Goal: Information Seeking & Learning: Learn about a topic

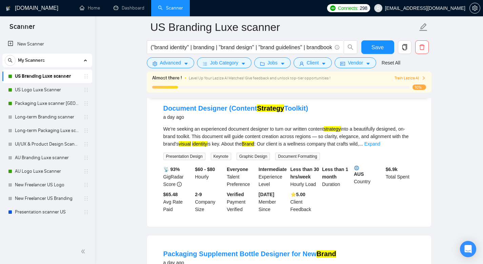
scroll to position [733, 0]
click at [380, 146] on link "Expand" at bounding box center [372, 143] width 16 height 5
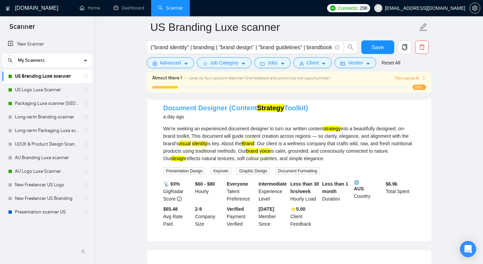
drag, startPoint x: 384, startPoint y: 169, endPoint x: 163, endPoint y: 114, distance: 228.2
click at [163, 114] on li "Document Designer (Content Strategy Toolkit) a day ago We’re seeking an experie…" at bounding box center [289, 165] width 268 height 135
copy li "Document Designer (Content Strategy Toolkit) a day ago We’re seeking an experie…"
click at [198, 121] on div "a day ago" at bounding box center [235, 116] width 145 height 8
click at [270, 123] on div "Document Designer (Content Strategy Toolkit) a day ago" at bounding box center [288, 113] width 251 height 20
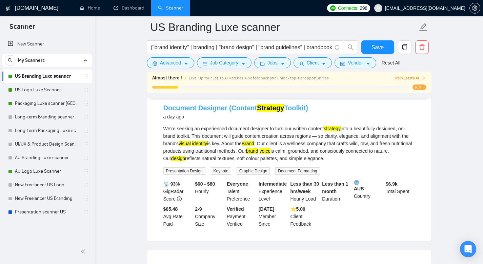
drag, startPoint x: 298, startPoint y: 117, endPoint x: 230, endPoint y: 117, distance: 68.4
click at [230, 117] on div "Document Designer (Content Strategy Toolkit) a day ago" at bounding box center [288, 112] width 251 height 18
copy link "Content Strategy Toolkit)"
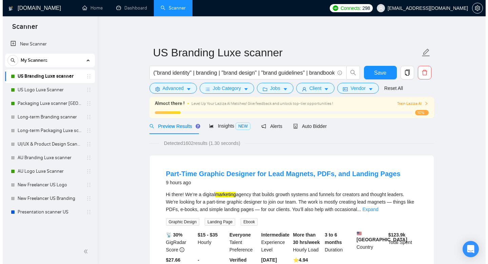
scroll to position [0, 0]
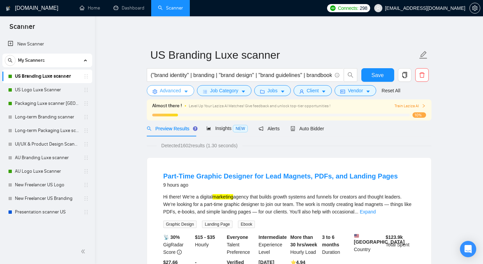
click at [173, 90] on span "Advanced" at bounding box center [170, 90] width 21 height 7
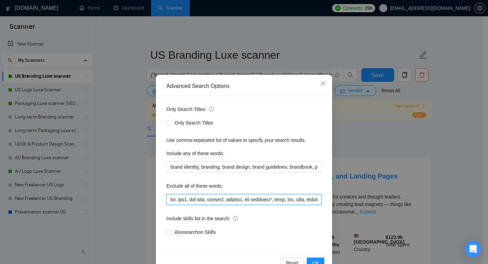
click at [234, 196] on input "text" at bounding box center [243, 199] width 155 height 11
drag, startPoint x: 315, startPoint y: 197, endPoint x: 315, endPoint y: 202, distance: 4.8
click at [315, 198] on input "text" at bounding box center [243, 199] width 155 height 11
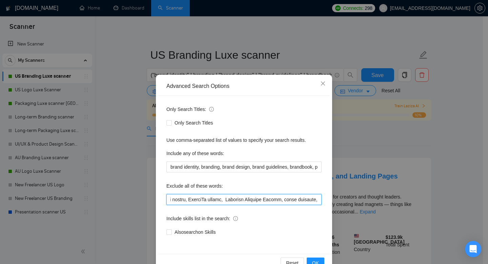
paste input "Content Strategy Toolkit)"
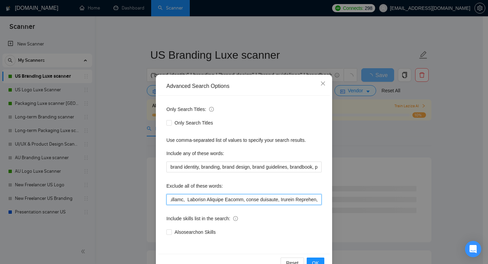
click at [279, 198] on input "text" at bounding box center [243, 199] width 155 height 11
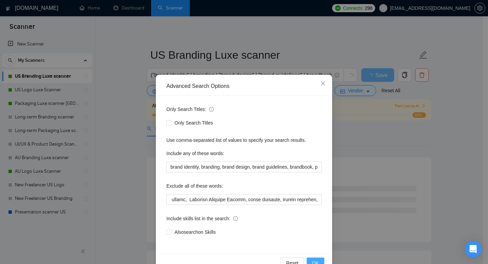
click at [312, 263] on span "OK" at bounding box center [315, 262] width 7 height 7
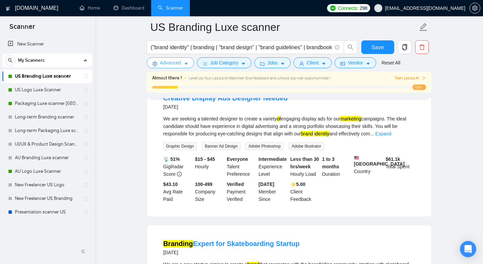
scroll to position [968, 0]
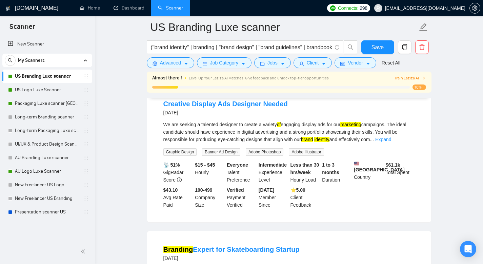
click at [282, 117] on div "Creative Display Ads Designer Needed [DATE]" at bounding box center [288, 108] width 251 height 18
drag, startPoint x: 405, startPoint y: 155, endPoint x: 399, endPoint y: 156, distance: 6.1
click at [391, 142] on link "Expand" at bounding box center [383, 139] width 16 height 5
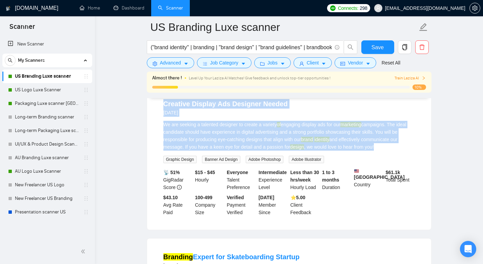
drag, startPoint x: 391, startPoint y: 164, endPoint x: 164, endPoint y: 121, distance: 231.4
click at [164, 121] on li "Creative Display Ads Designer Needed [DATE] We are seeking a talented designer …" at bounding box center [289, 157] width 268 height 128
copy li "Creative Display Ads Designer Needed [DATE] We are seeking a talented designer …"
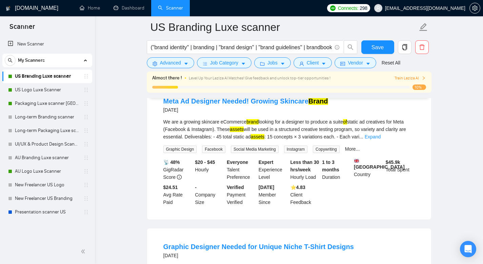
scroll to position [1270, 0]
click at [380, 139] on link "Expand" at bounding box center [372, 135] width 16 height 5
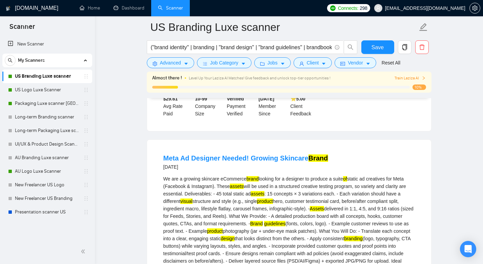
scroll to position [1214, 0]
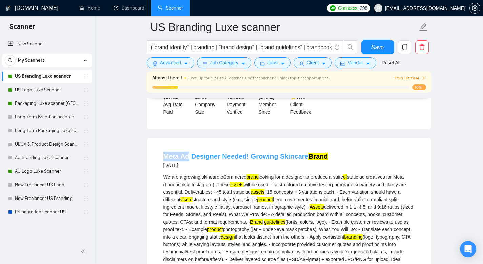
drag, startPoint x: 163, startPoint y: 181, endPoint x: 189, endPoint y: 182, distance: 26.4
click at [189, 182] on li "Meta Ad Designer Needed! Growing Skincare Brand [DATE] We are a growing skincar…" at bounding box center [289, 269] width 268 height 247
copy link "Meta Ad"
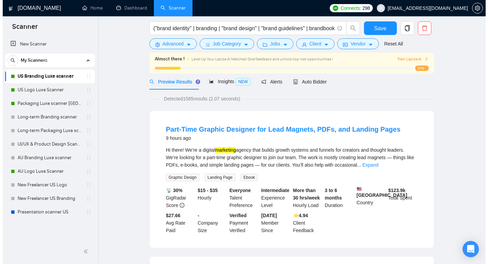
scroll to position [0, 0]
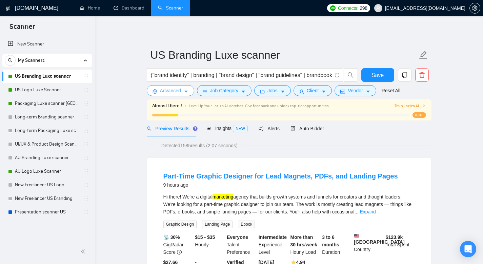
click at [181, 90] on span "Advanced" at bounding box center [170, 90] width 21 height 7
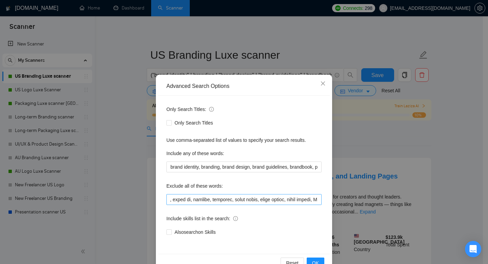
scroll to position [0, 1957]
click at [215, 197] on input "text" at bounding box center [243, 199] width 155 height 11
paste input "Meta Ad"
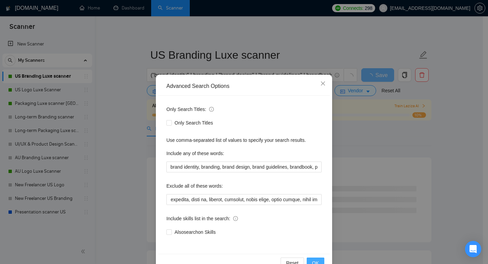
click at [312, 260] on span "OK" at bounding box center [315, 262] width 7 height 7
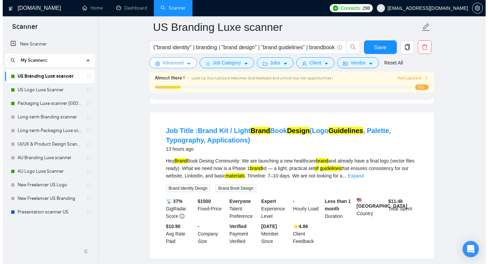
scroll to position [0, 0]
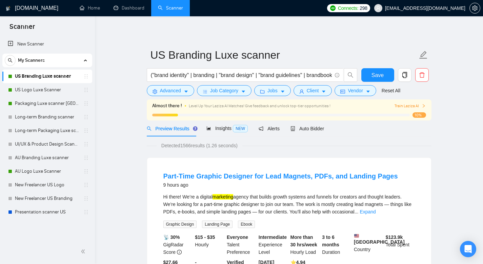
click at [173, 92] on span "Advanced" at bounding box center [170, 90] width 21 height 7
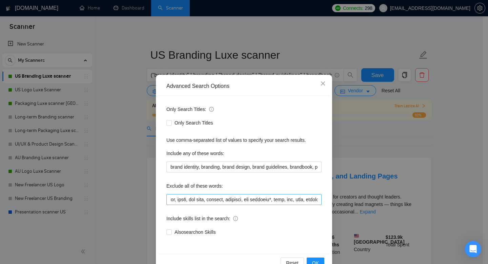
scroll to position [0, 0]
click at [235, 197] on input "text" at bounding box center [243, 199] width 155 height 11
click at [207, 198] on input "text" at bounding box center [243, 199] width 155 height 11
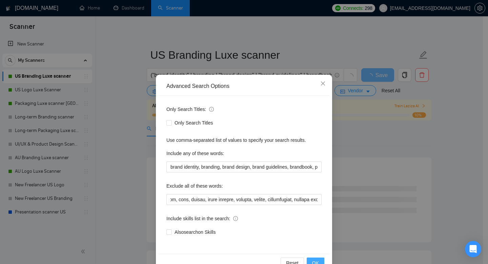
click at [315, 259] on span "OK" at bounding box center [315, 262] width 7 height 7
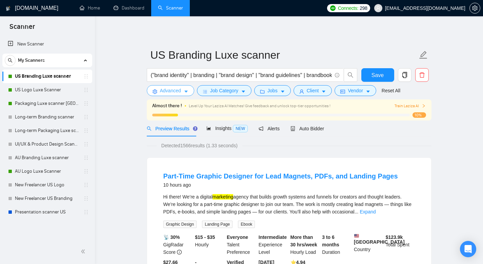
click at [169, 91] on span "Advanced" at bounding box center [170, 90] width 21 height 7
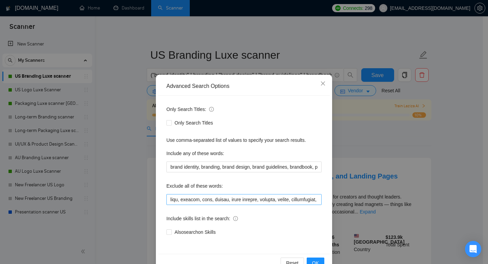
scroll to position [0, 281]
drag, startPoint x: 228, startPoint y: 198, endPoint x: 232, endPoint y: 210, distance: 12.0
click at [228, 199] on input "text" at bounding box center [243, 199] width 155 height 11
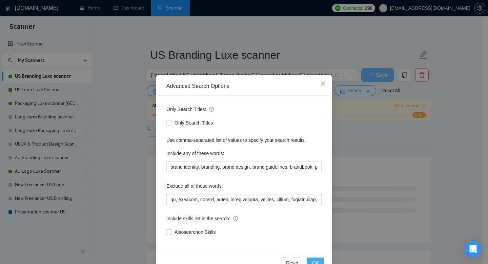
scroll to position [0, 0]
click at [312, 261] on span "OK" at bounding box center [315, 262] width 7 height 7
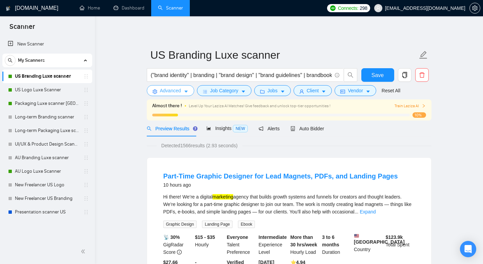
click at [174, 88] on span "Advanced" at bounding box center [170, 90] width 21 height 7
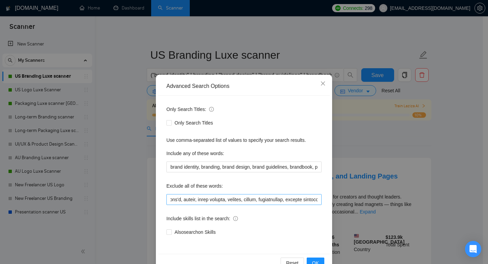
scroll to position [0, 315]
click at [198, 198] on input "text" at bounding box center [243, 199] width 155 height 11
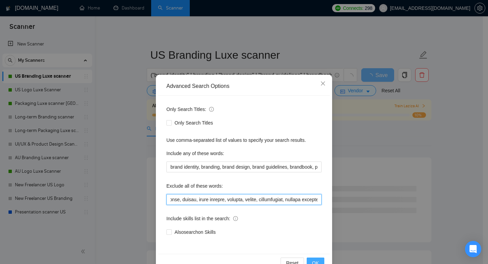
type input "web, web3, web site, webflow, frontend, app branding*, html, css, saas, fintech…"
click at [318, 261] on button "OK" at bounding box center [316, 262] width 18 height 11
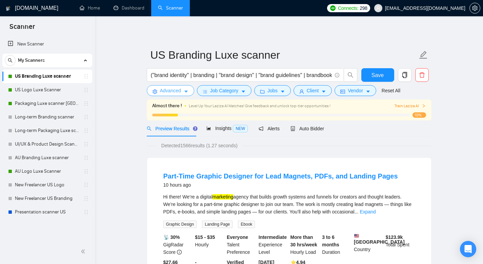
click at [189, 89] on button "Advanced" at bounding box center [170, 90] width 47 height 11
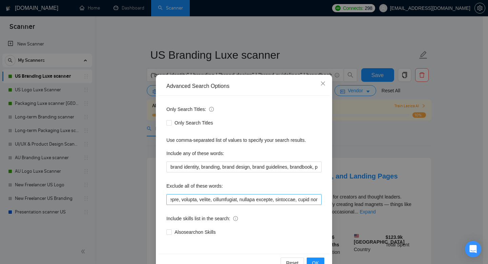
scroll to position [0, 363]
